Goal: Find specific page/section: Find specific page/section

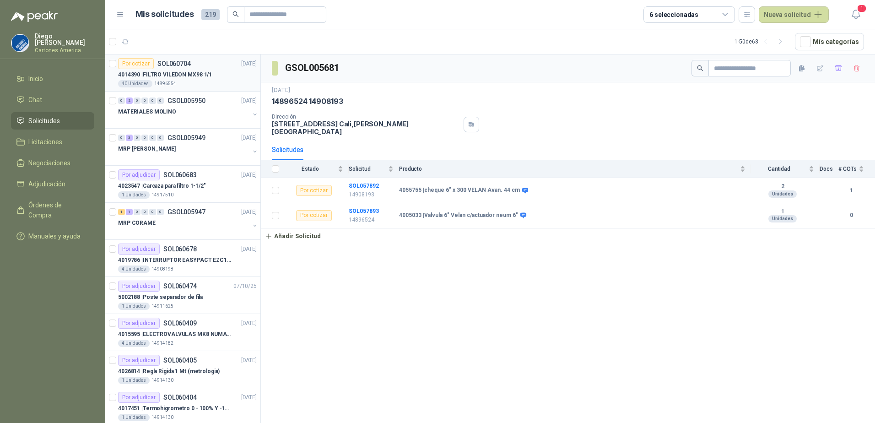
click at [205, 73] on p "4014390 | FILTRO VILEDON MX98 1/1" at bounding box center [165, 75] width 94 height 9
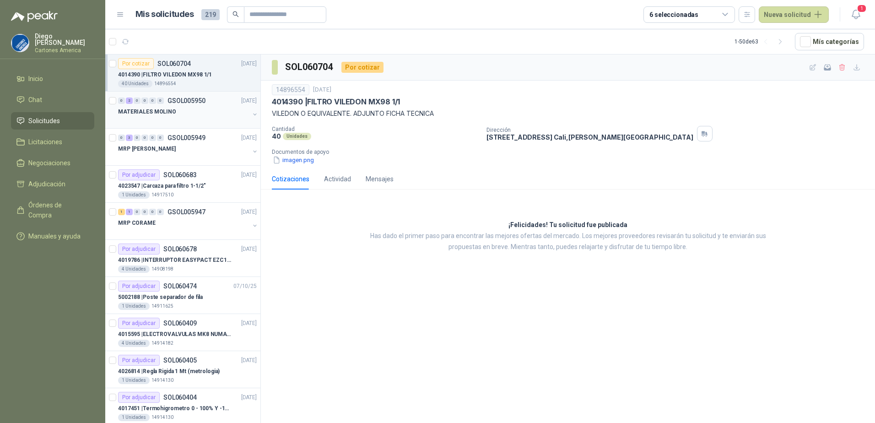
click at [194, 118] on div at bounding box center [183, 120] width 131 height 7
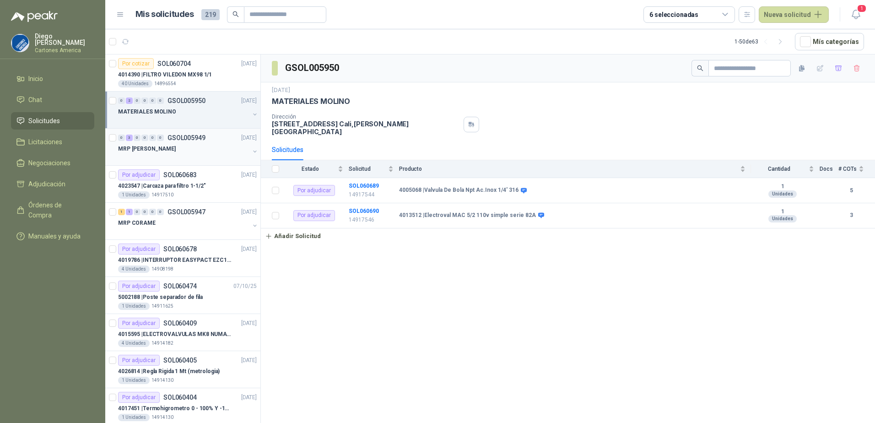
click at [172, 147] on div "MRP [PERSON_NAME]" at bounding box center [183, 148] width 131 height 11
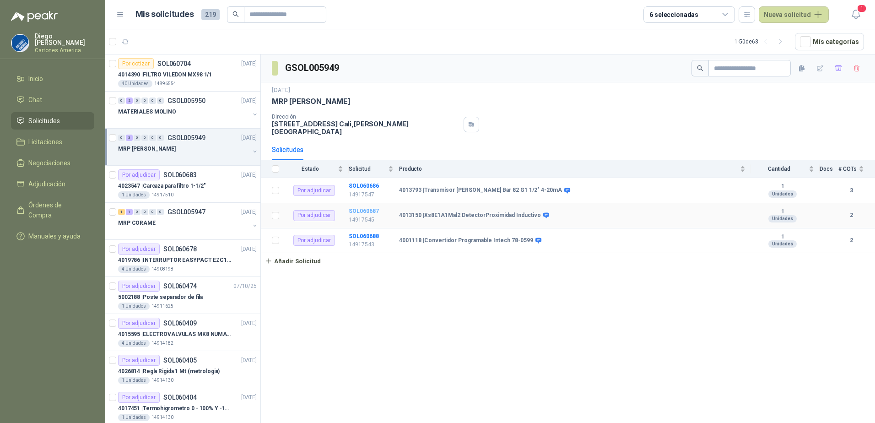
click at [362, 208] on b "SOL060687" at bounding box center [364, 211] width 30 height 6
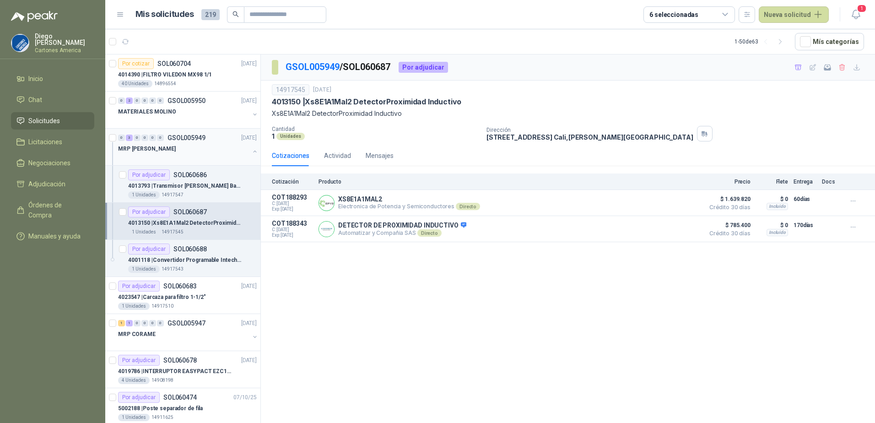
click at [247, 147] on div "MRP [PERSON_NAME]" at bounding box center [188, 152] width 141 height 18
